Goal: Task Accomplishment & Management: Manage account settings

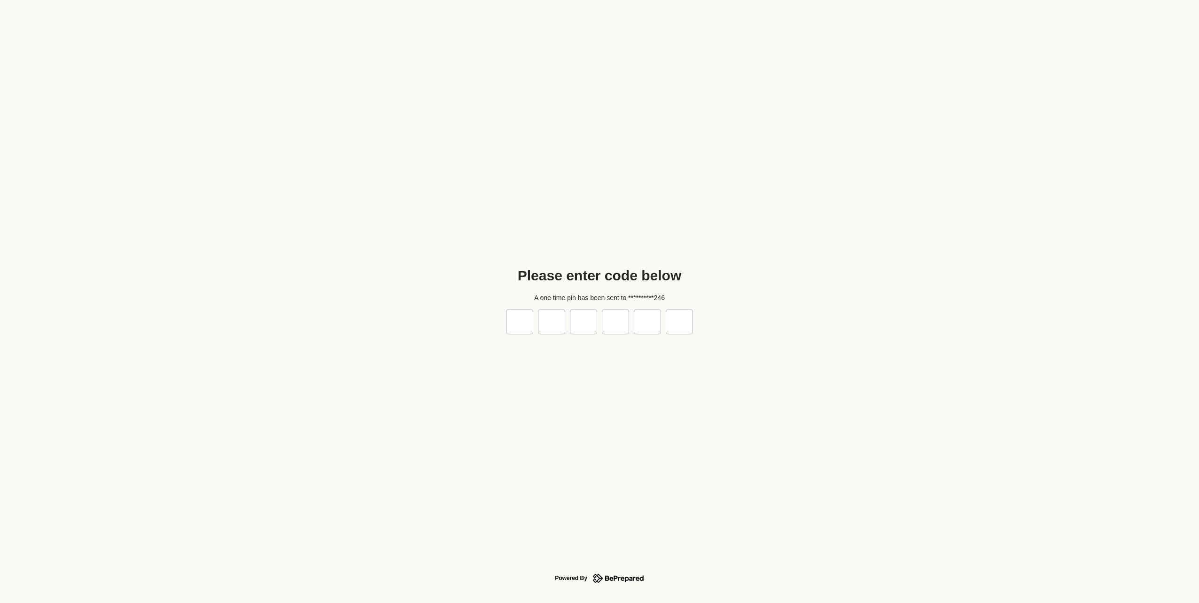
type input "*"
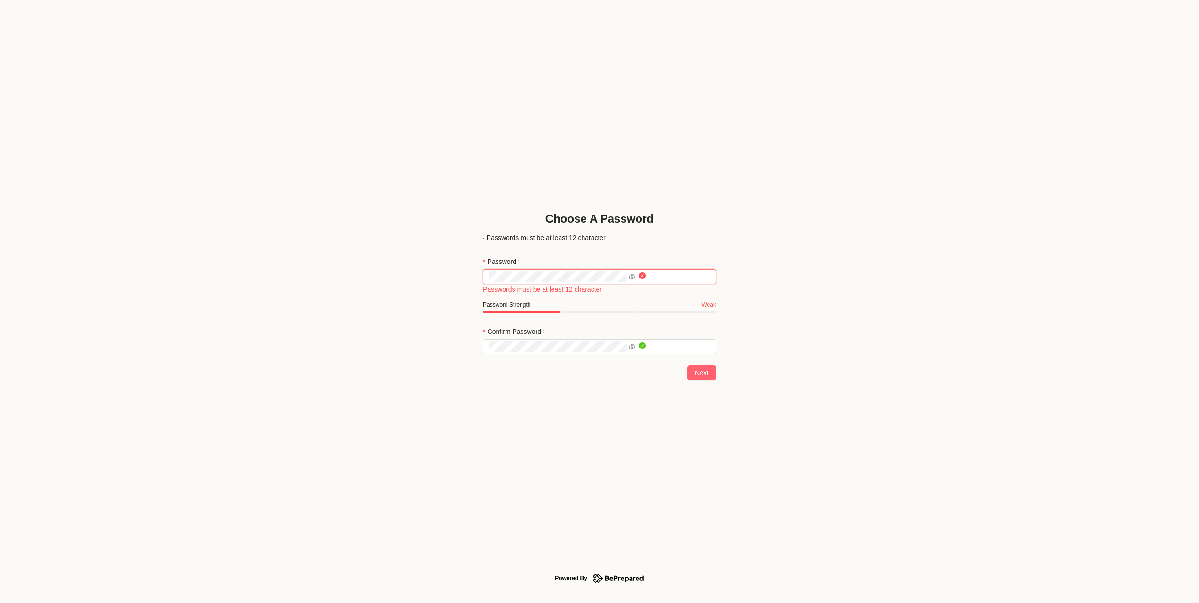
click at [462, 278] on div "Choose A Password · Passwords must be at least 12 character Password Passwords …" at bounding box center [599, 301] width 1199 height 603
click at [687, 365] on button "Next" at bounding box center [701, 372] width 29 height 15
click at [695, 377] on span "Next" at bounding box center [702, 373] width 14 height 10
click at [484, 284] on div "Choose A Password · Passwords must be at least 12 character Password Passwords …" at bounding box center [599, 301] width 1199 height 603
click at [695, 374] on span "Next" at bounding box center [702, 373] width 14 height 10
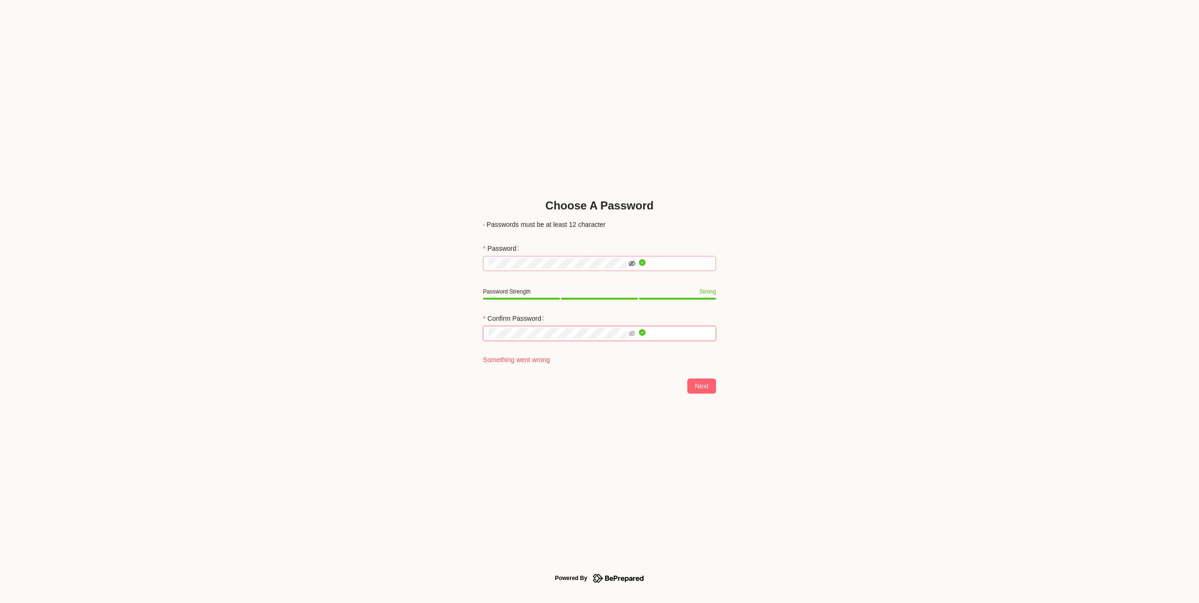
click at [635, 265] on icon "eye-invisible" at bounding box center [631, 263] width 7 height 7
click at [635, 334] on icon "eye-invisible" at bounding box center [631, 333] width 7 height 7
click at [695, 388] on span "Next" at bounding box center [702, 386] width 14 height 10
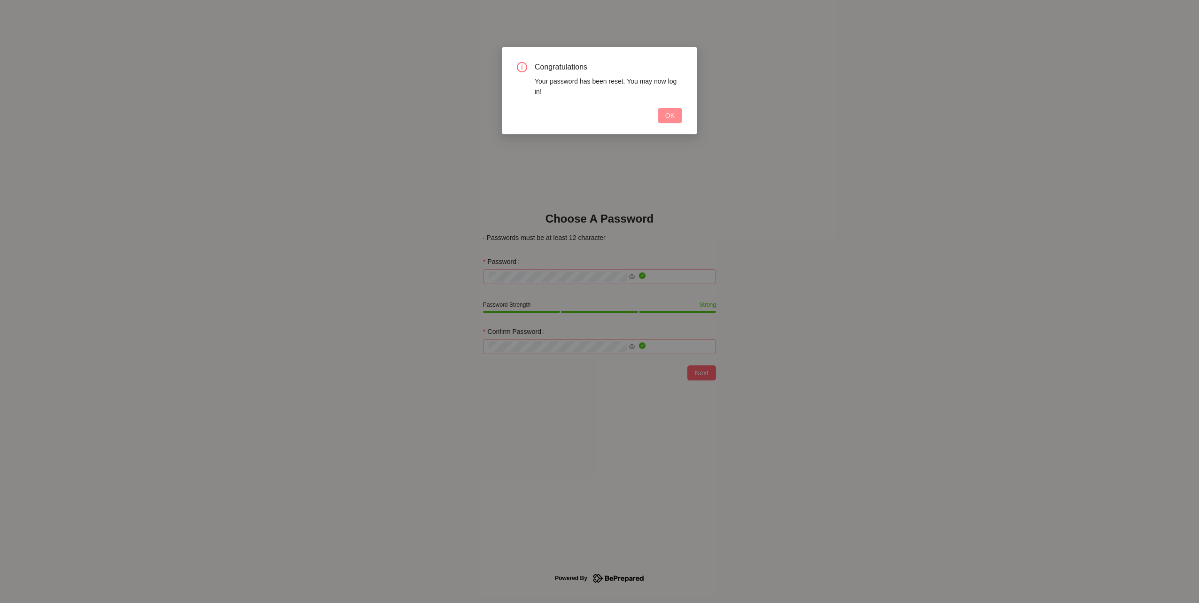
click at [671, 116] on span "OK" at bounding box center [669, 115] width 9 height 10
